Goal: Task Accomplishment & Management: Manage account settings

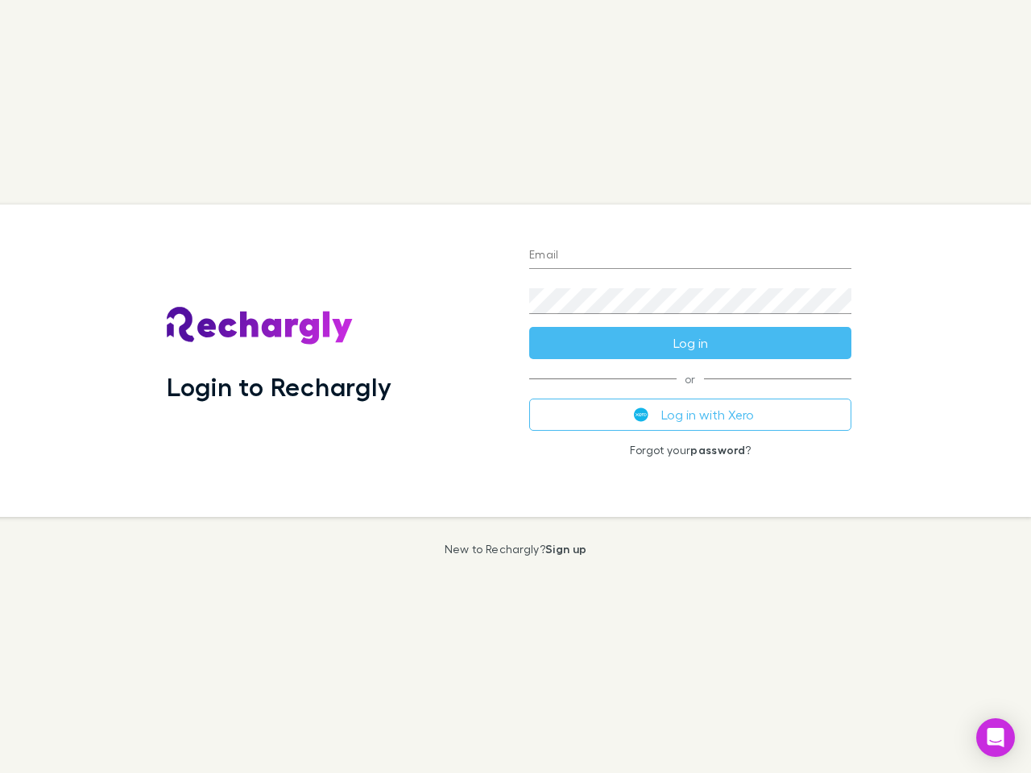
click at [515, 387] on div "Login to Rechargly" at bounding box center [335, 361] width 362 height 312
click at [690, 256] on input "Email" at bounding box center [690, 256] width 322 height 26
click at [690, 343] on form "Email Password Log in" at bounding box center [690, 294] width 322 height 129
click at [690, 415] on div "Email Password Log in or Log in with Xero Forgot your password ?" at bounding box center [690, 361] width 348 height 312
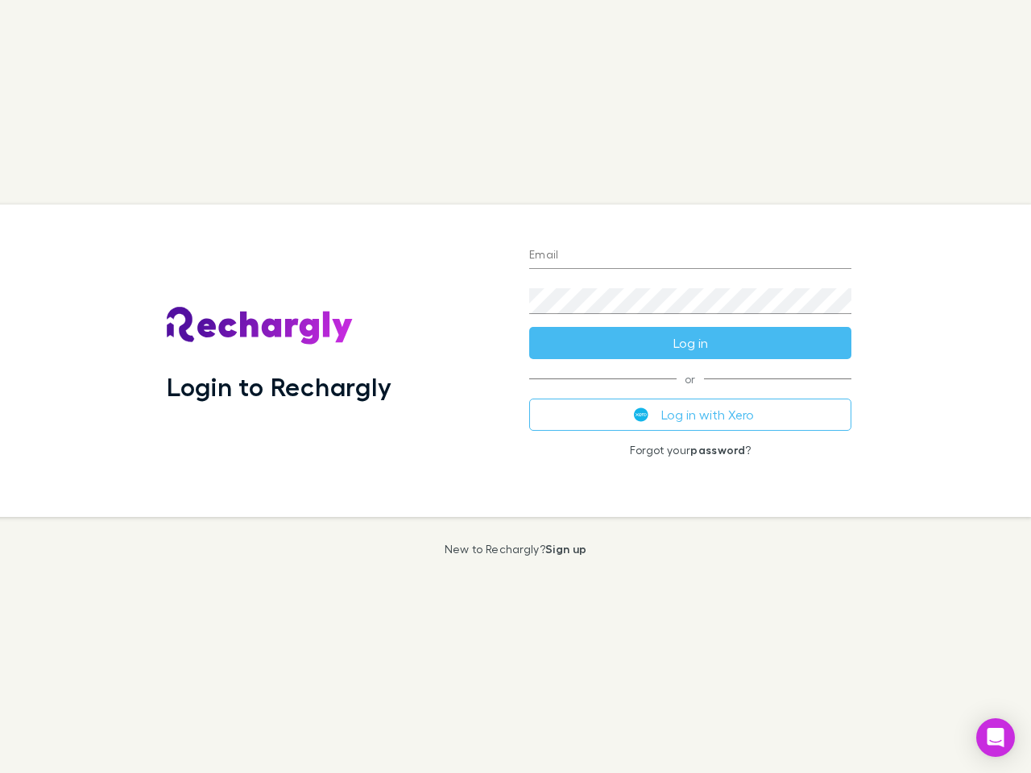
click at [995, 738] on icon "Open Intercom Messenger" at bounding box center [995, 737] width 17 height 19
